Goal: Task Accomplishment & Management: Use online tool/utility

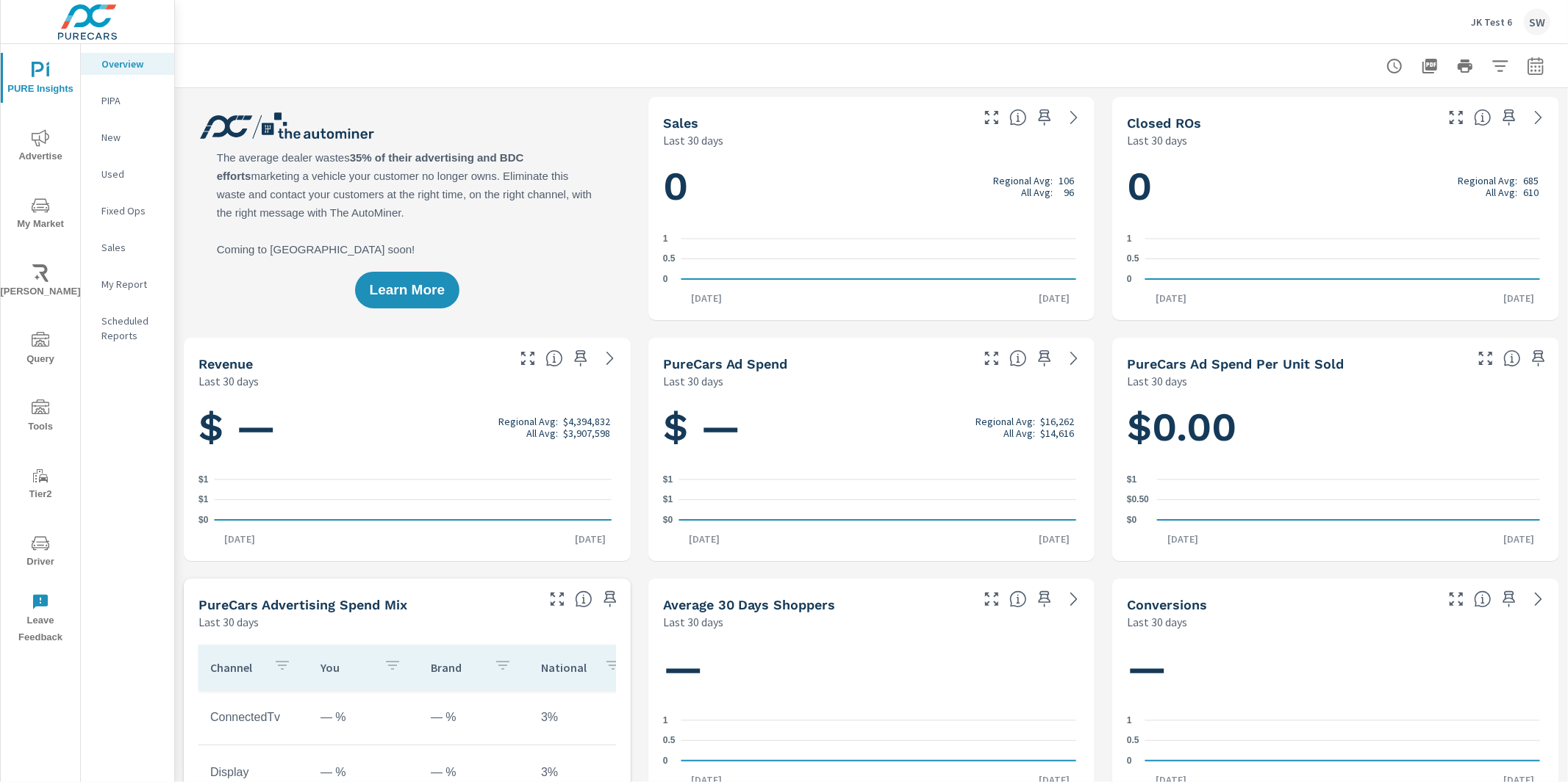
click at [1478, 20] on p "JK Test 6" at bounding box center [1491, 22] width 41 height 13
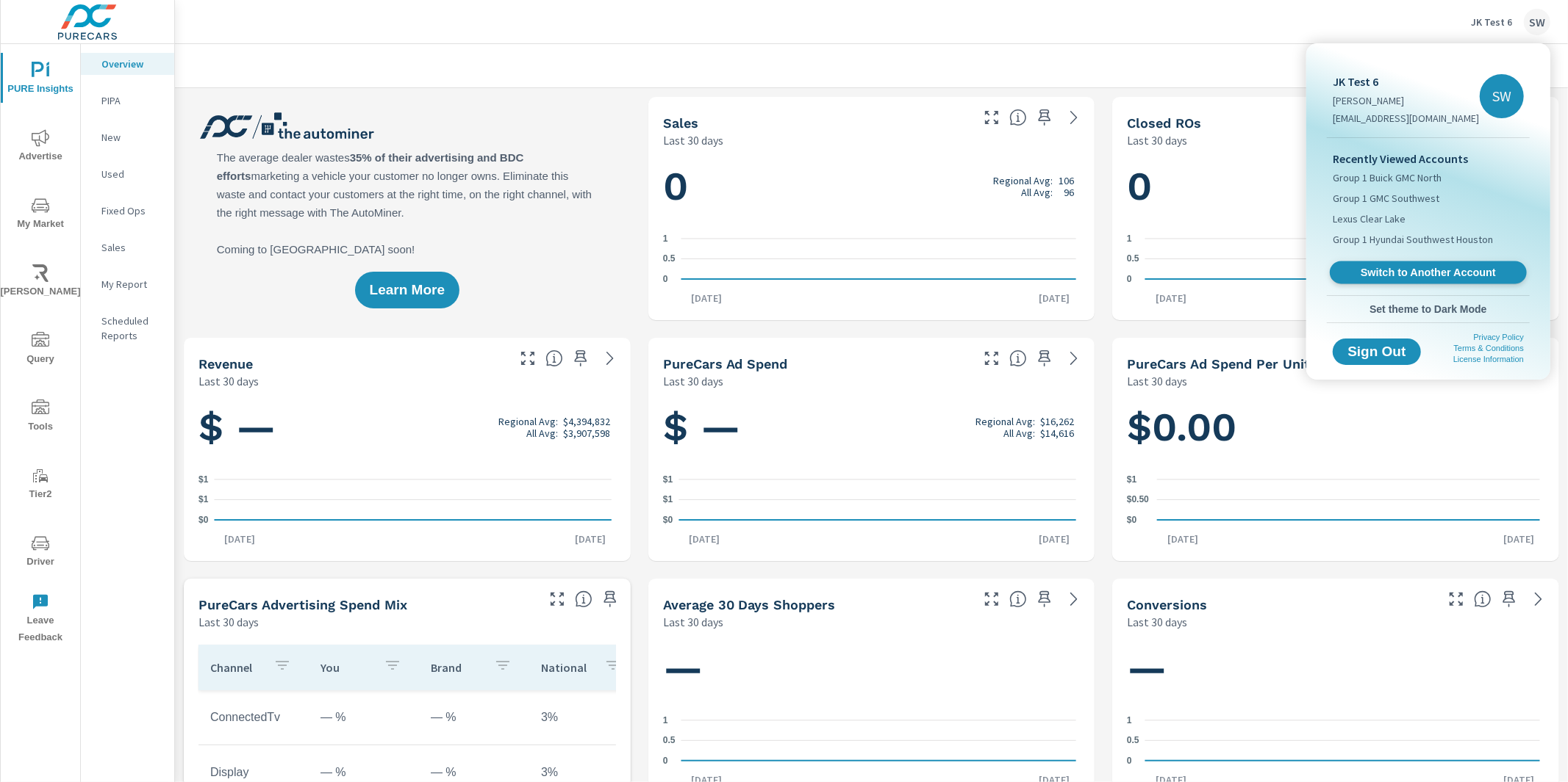
click at [1393, 276] on span "Switch to Another Account" at bounding box center [1428, 272] width 180 height 14
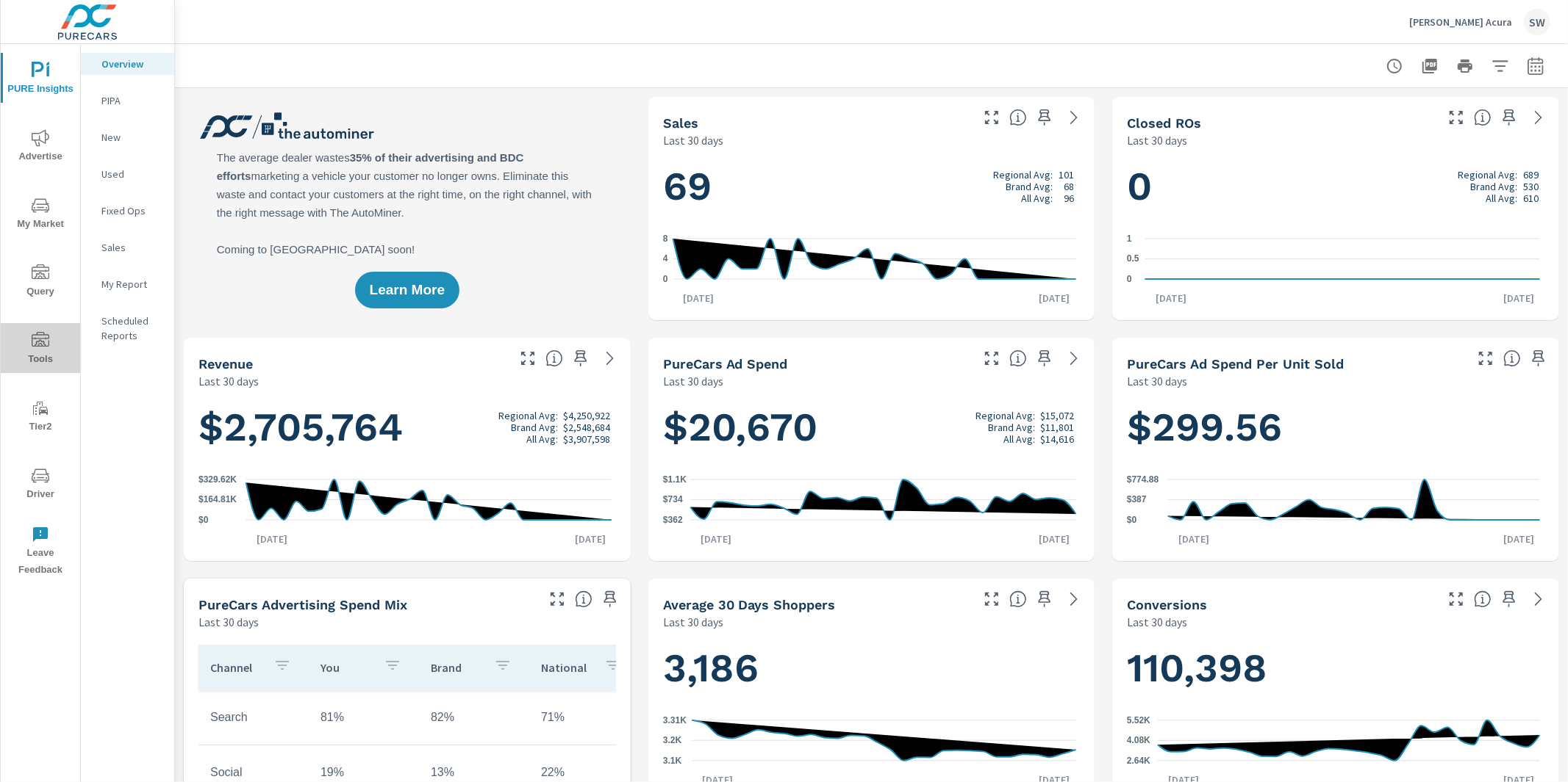
click at [24, 357] on span "Tools" at bounding box center [40, 350] width 71 height 36
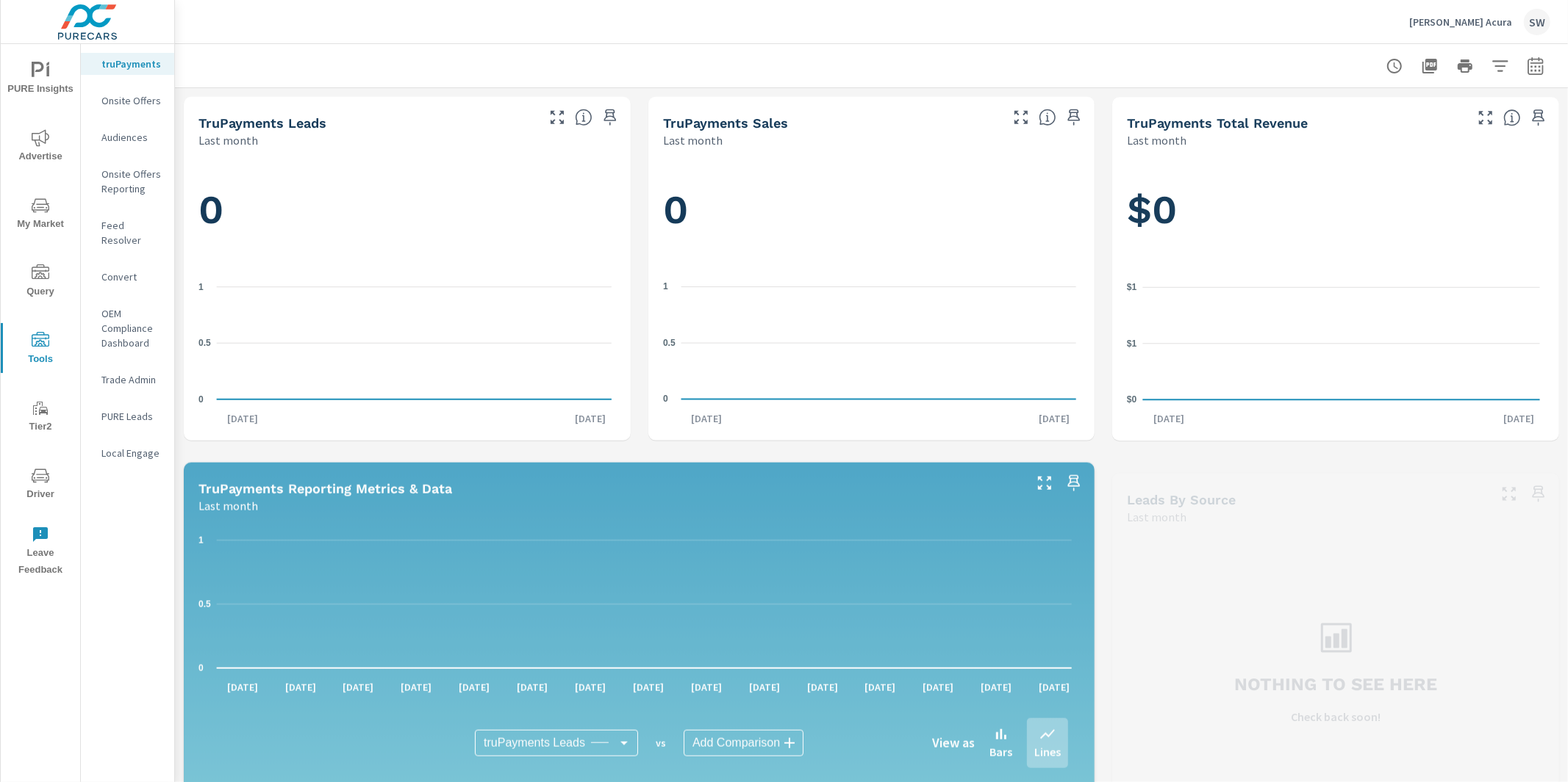
click at [39, 210] on icon "nav menu" at bounding box center [40, 205] width 18 height 14
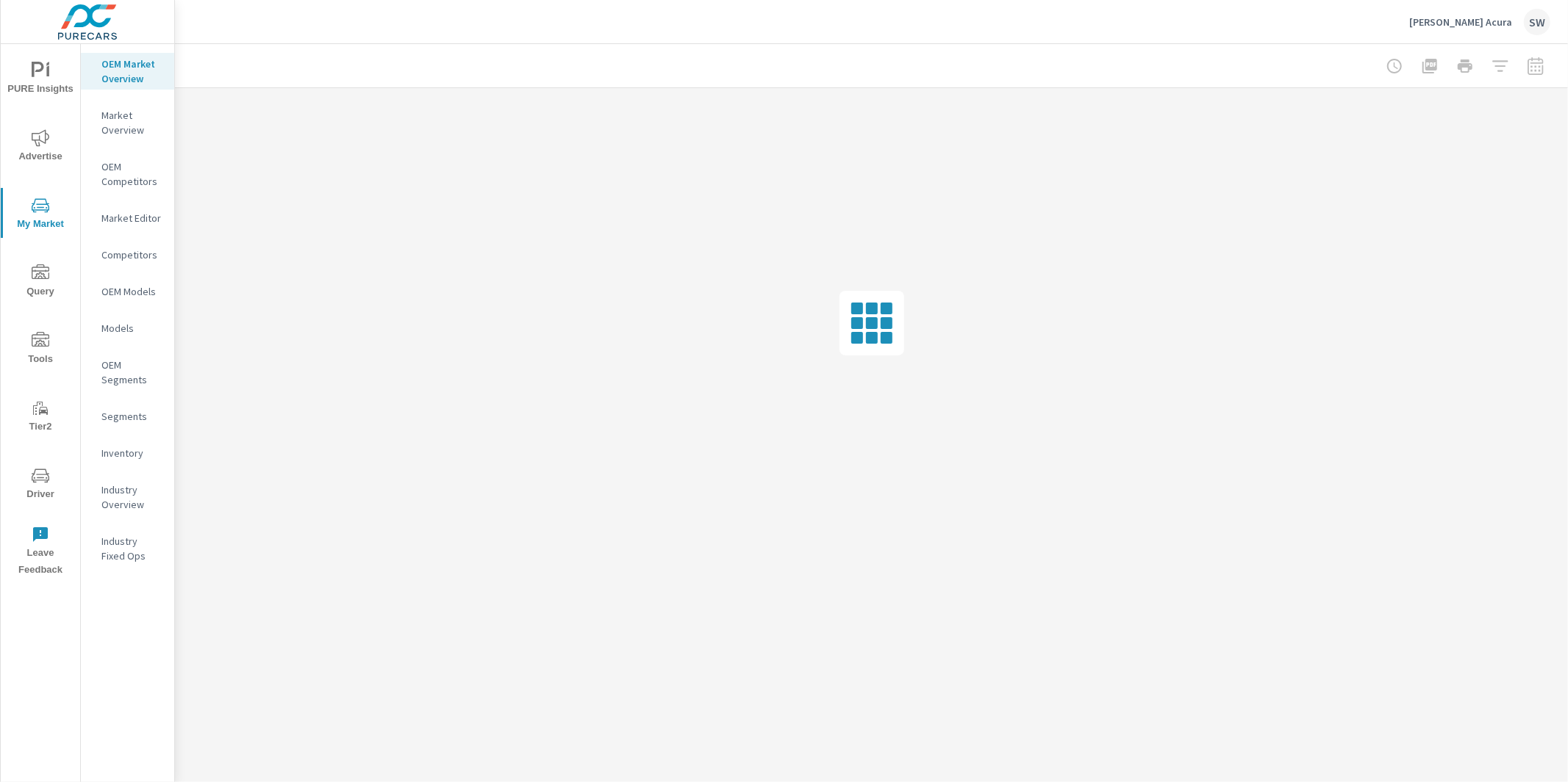
click at [119, 446] on p "Inventory" at bounding box center [132, 452] width 61 height 14
